Goal: Transaction & Acquisition: Purchase product/service

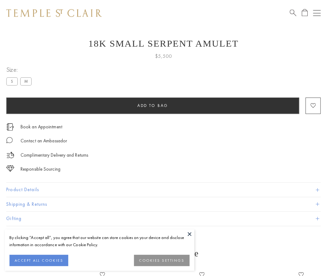
scroll to position [17, 0]
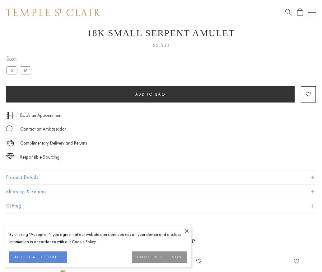
click at [150, 94] on span "Add to bag" at bounding box center [150, 93] width 30 height 5
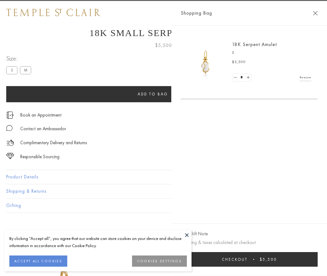
click at [317, 259] on button "Checkout $5,500" at bounding box center [248, 259] width 137 height 15
